Goal: Navigation & Orientation: Find specific page/section

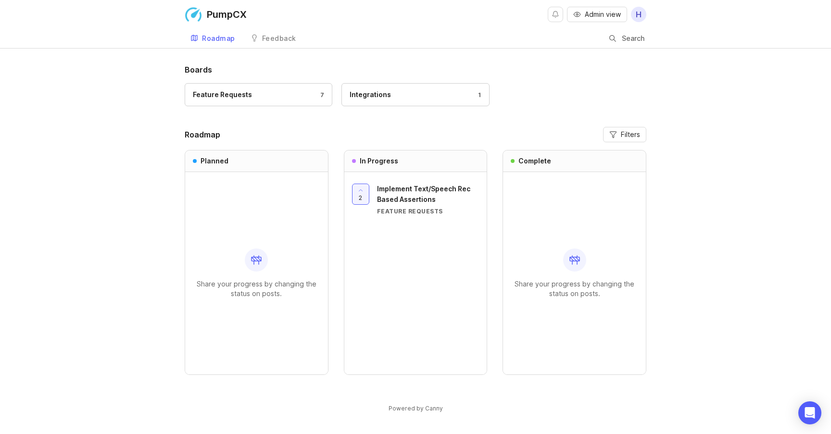
click at [272, 40] on div "Feedback" at bounding box center [279, 38] width 34 height 7
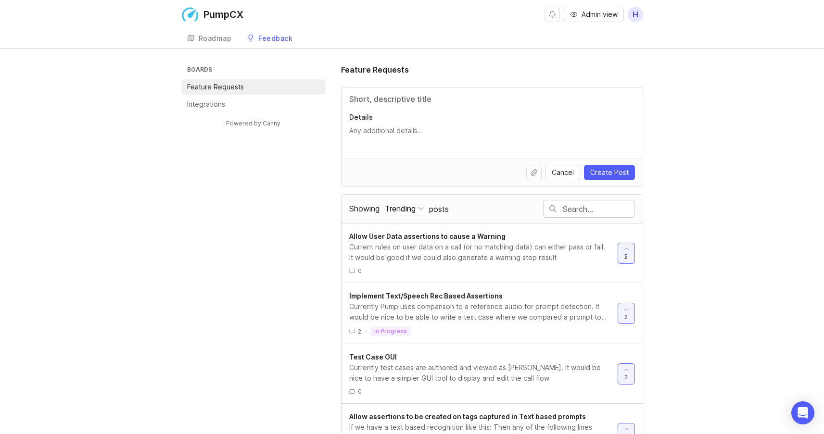
click at [204, 38] on div "Roadmap" at bounding box center [215, 38] width 33 height 7
click at [267, 40] on div "Feedback" at bounding box center [275, 38] width 34 height 7
click at [210, 37] on div "Roadmap" at bounding box center [215, 38] width 33 height 7
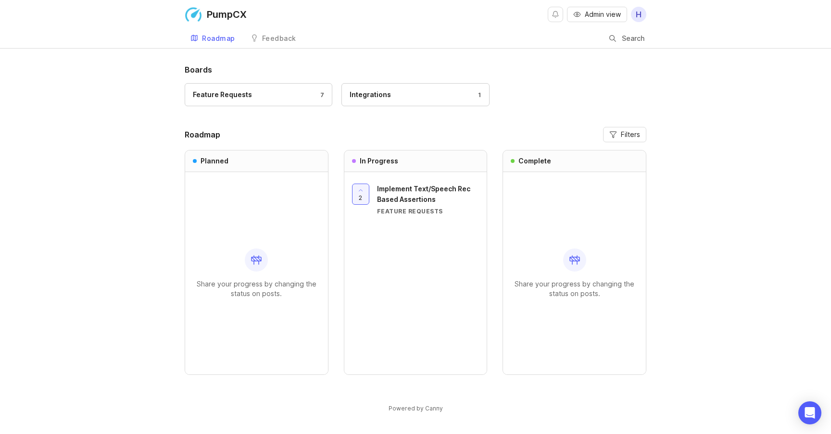
click at [89, 35] on div "PumpCX Admin view H Roadmap Feedback Feedback Search" at bounding box center [415, 24] width 831 height 48
click at [263, 41] on div "Feedback" at bounding box center [279, 38] width 34 height 7
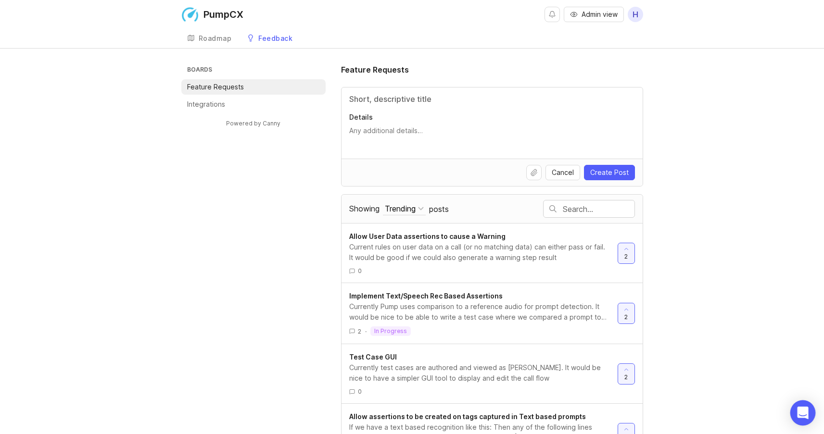
click at [807, 411] on icon "Open Intercom Messenger" at bounding box center [802, 413] width 13 height 13
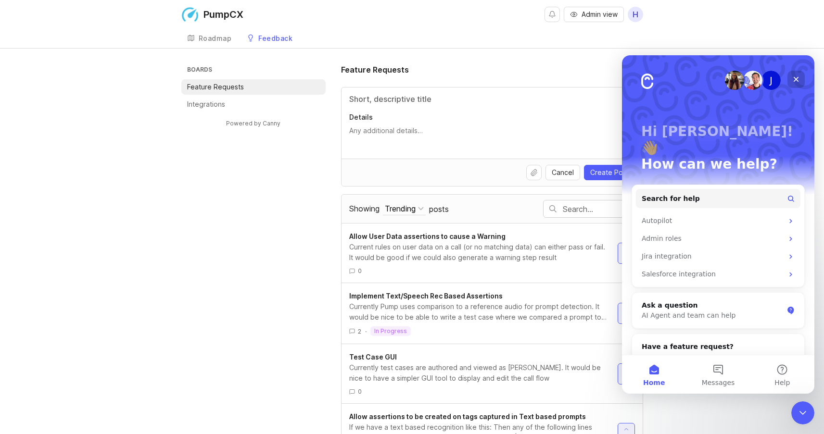
click at [796, 77] on icon "Close" at bounding box center [796, 80] width 8 height 8
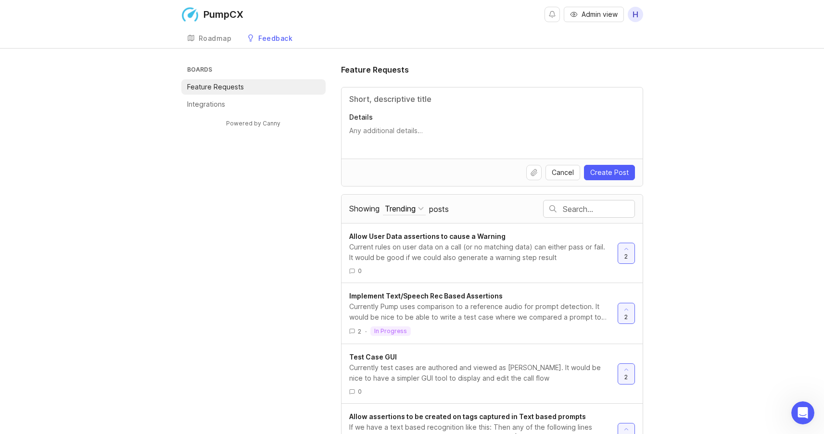
click at [166, 160] on div "Boards Feature Requests Integrations Powered by Canny Feature Requests Details …" at bounding box center [412, 353] width 824 height 579
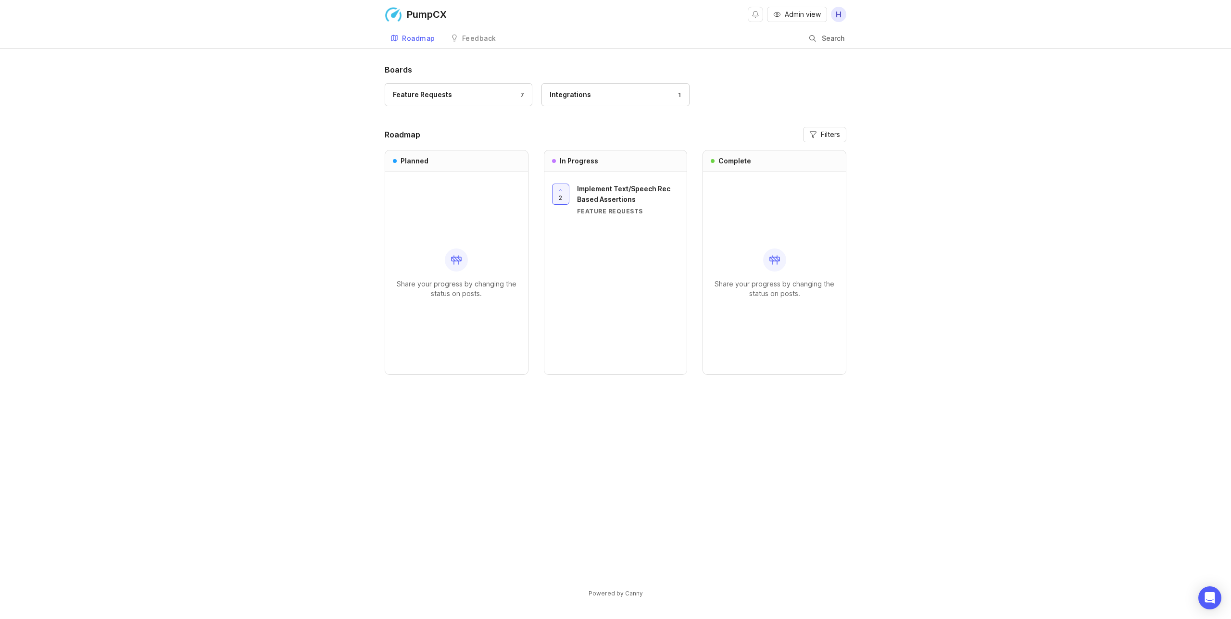
click at [468, 37] on div "Feedback" at bounding box center [479, 38] width 34 height 7
